Goal: Check status: Check status

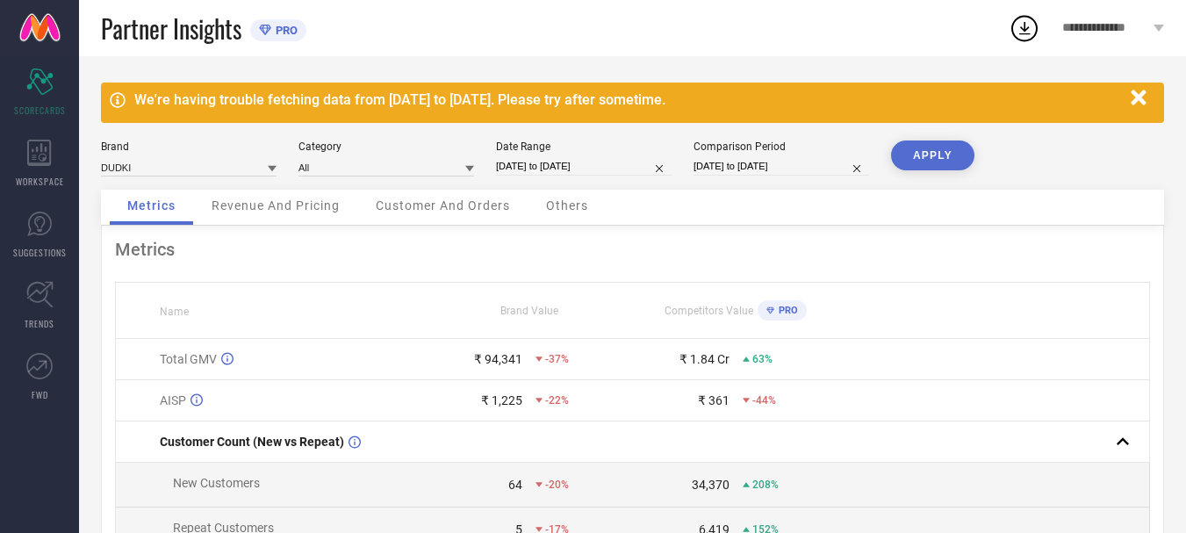
click at [1141, 101] on icon "button" at bounding box center [1138, 97] width 15 height 15
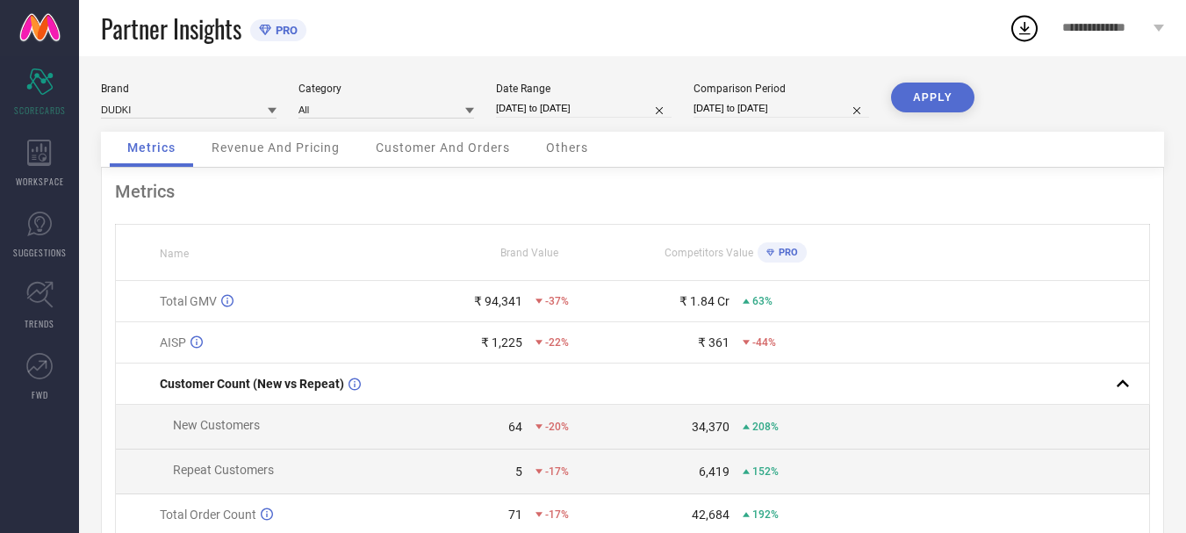
select select "7"
select select "2025"
select select "8"
select select "2025"
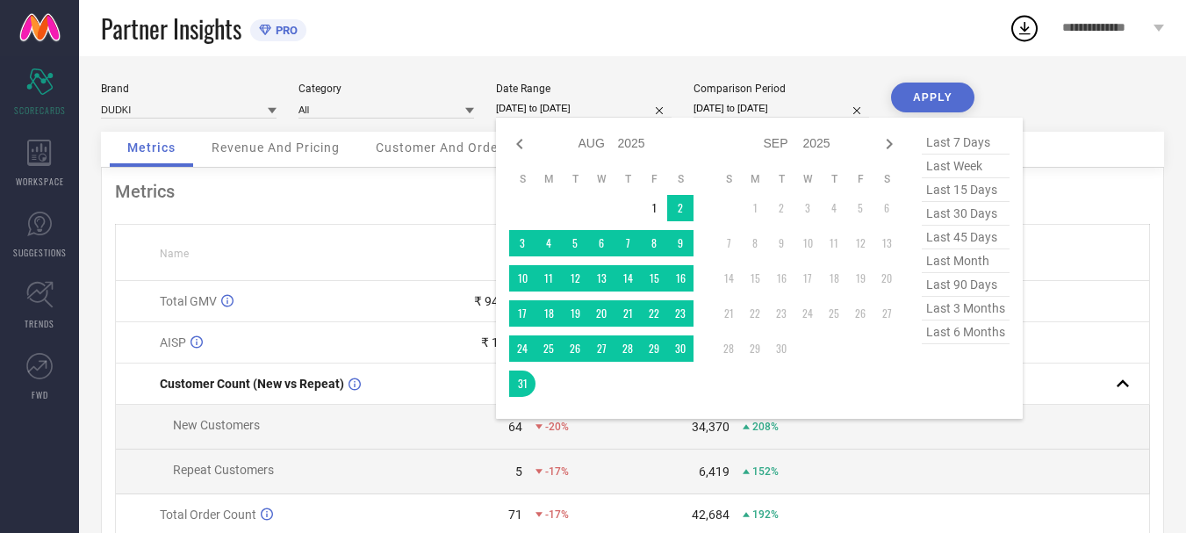
click at [629, 107] on input "[DATE] to [DATE]" at bounding box center [584, 108] width 176 height 18
click at [523, 144] on icon at bounding box center [519, 143] width 21 height 21
select select "6"
select select "2025"
select select "7"
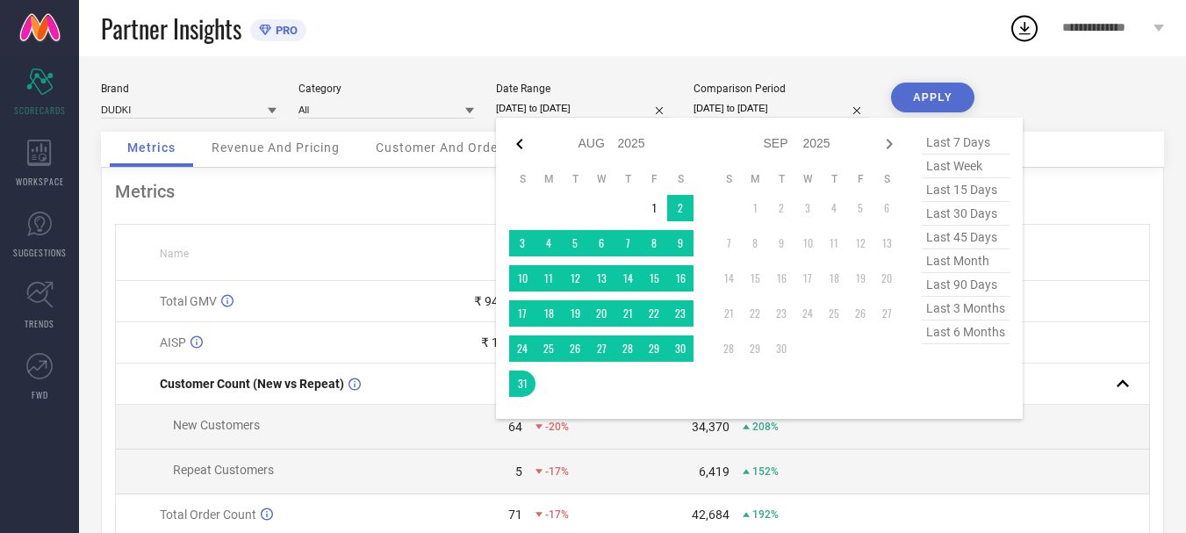
select select "2025"
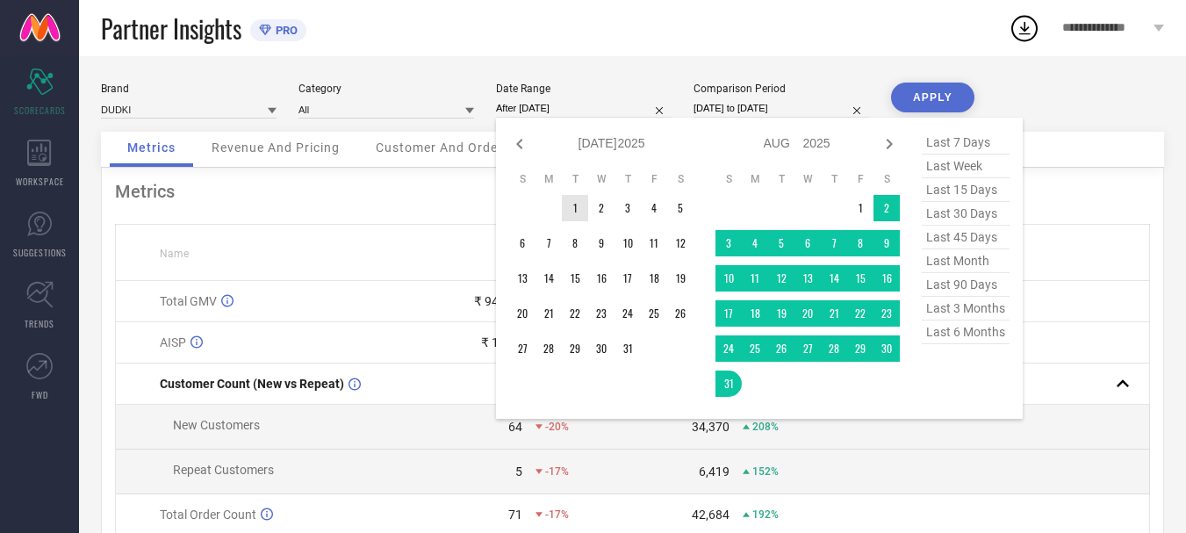
click at [567, 201] on td "1" at bounding box center [575, 208] width 26 height 26
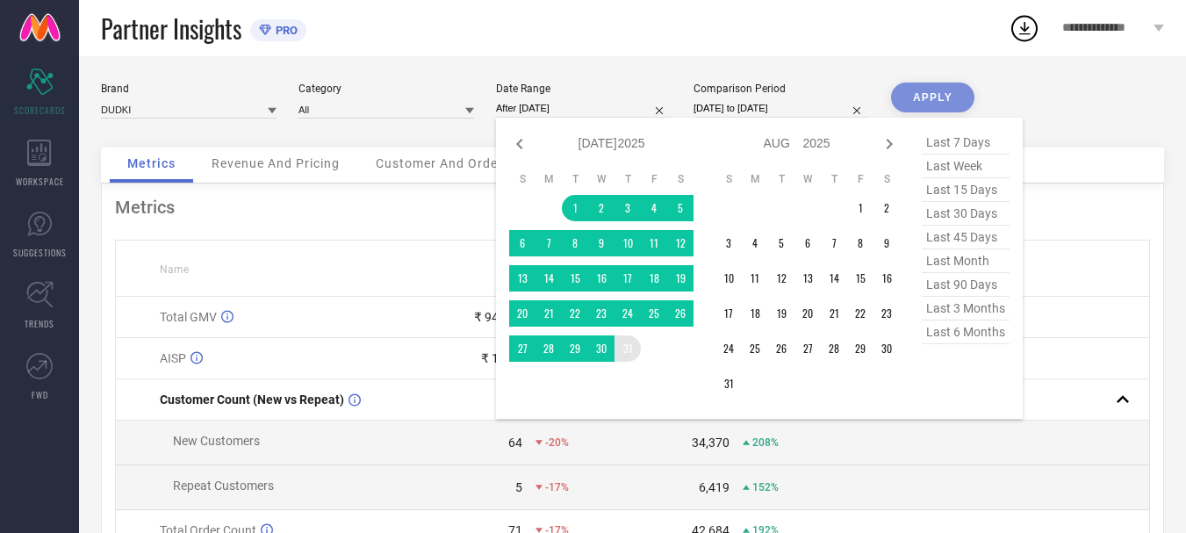
type input "[DATE] to [DATE]"
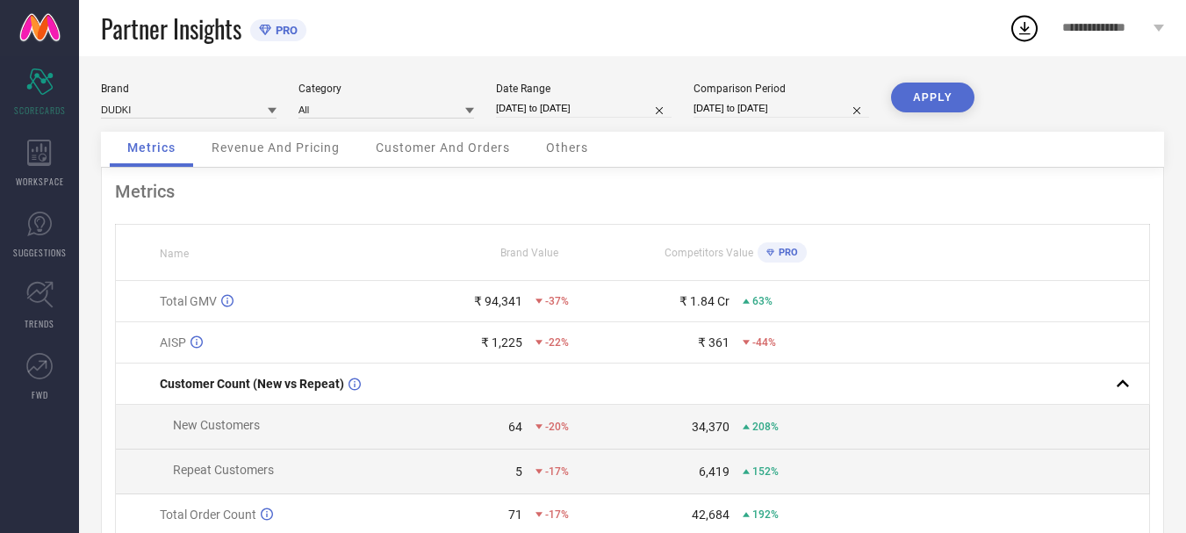
click at [929, 98] on button "APPLY" at bounding box center [932, 98] width 83 height 30
